Goal: Information Seeking & Learning: Check status

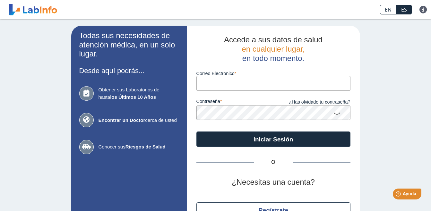
click at [202, 82] on input "Correo Electronico" at bounding box center [274, 83] width 154 height 14
type input "[EMAIL_ADDRESS][DOMAIN_NAME]"
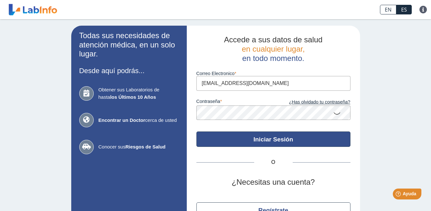
click at [261, 139] on button "Iniciar Sesión" at bounding box center [274, 139] width 154 height 15
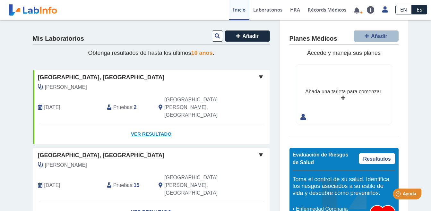
click at [140, 124] on link "Ver Resultado" at bounding box center [151, 134] width 237 height 20
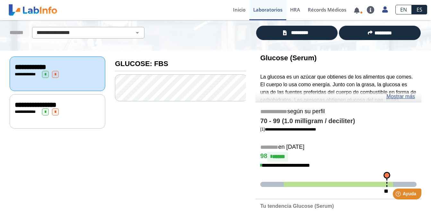
scroll to position [43, 0]
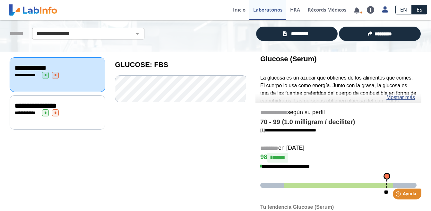
click at [26, 104] on span "**********" at bounding box center [36, 105] width 42 height 7
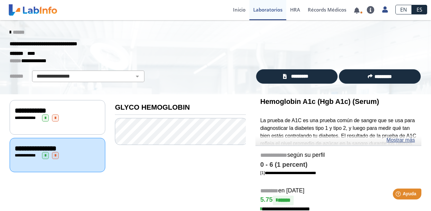
click at [43, 119] on span "*" at bounding box center [45, 118] width 7 height 7
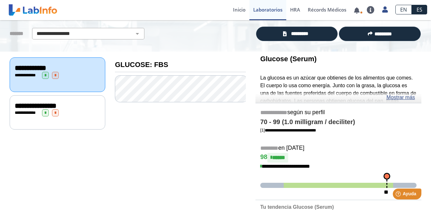
scroll to position [64, 0]
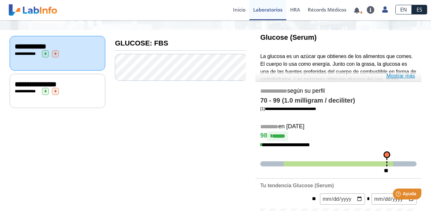
click at [395, 76] on link "Mostrar más" at bounding box center [401, 76] width 29 height 8
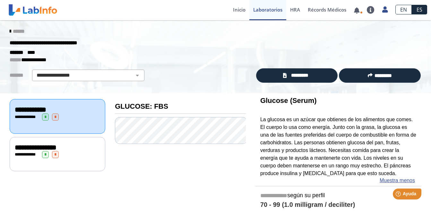
scroll to position [0, 0]
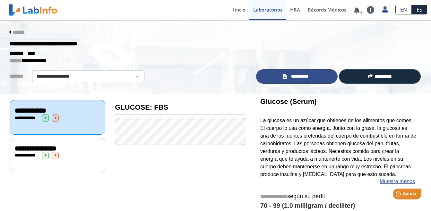
click at [291, 77] on span "*********" at bounding box center [300, 76] width 22 height 7
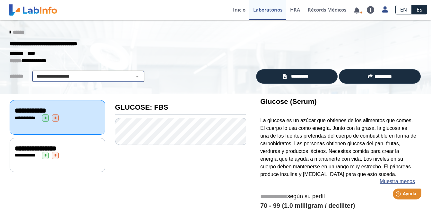
click at [133, 76] on select "**********" at bounding box center [88, 77] width 109 height 8
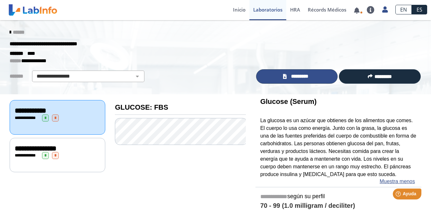
click at [294, 77] on span "*********" at bounding box center [300, 76] width 22 height 7
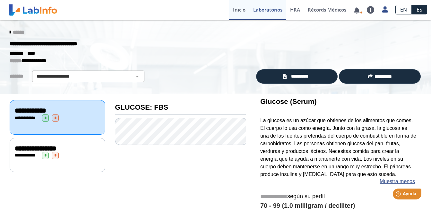
click at [240, 10] on link "Inicio" at bounding box center [239, 10] width 20 height 20
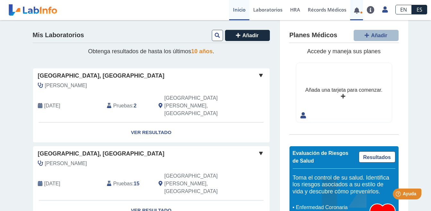
click at [357, 13] on link at bounding box center [356, 10] width 13 height 5
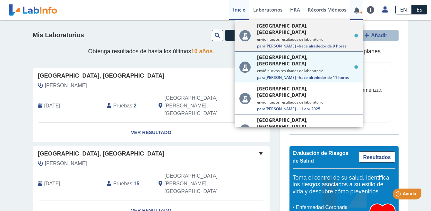
click at [296, 37] on small "envió nuevos resultados de laboratorio" at bounding box center [307, 39] width 101 height 5
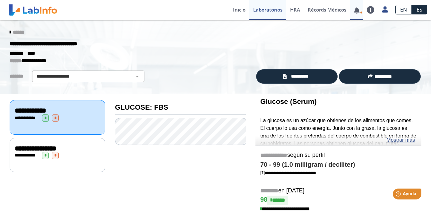
click at [357, 11] on link at bounding box center [356, 10] width 13 height 5
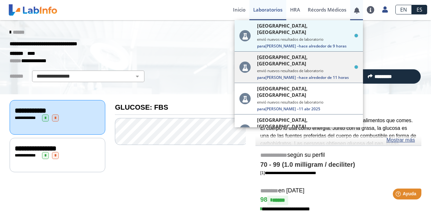
click at [311, 68] on small "envió nuevos resultados de laboratorio" at bounding box center [307, 70] width 101 height 5
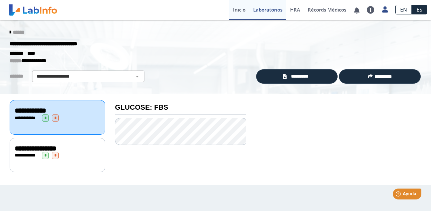
click at [238, 10] on link "Inicio" at bounding box center [239, 10] width 20 height 20
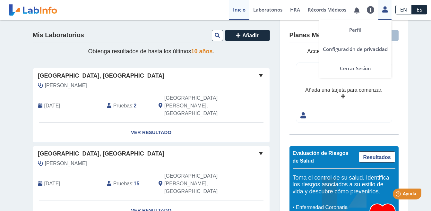
click at [385, 10] on icon at bounding box center [384, 9] width 5 height 5
click at [352, 68] on link "Cerrar Sesión" at bounding box center [355, 68] width 73 height 19
